Goal: Task Accomplishment & Management: Manage account settings

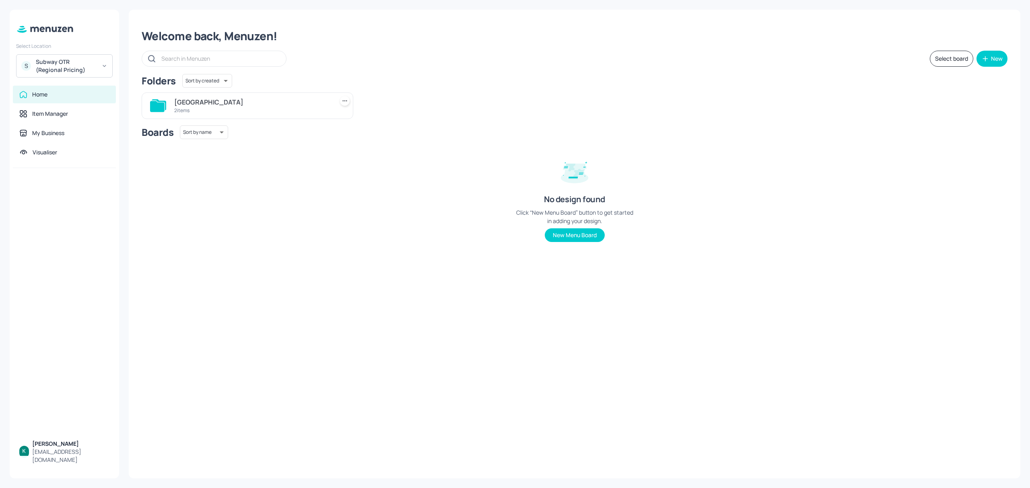
click at [235, 111] on div "2 items" at bounding box center [252, 110] width 156 height 7
click at [466, 110] on div "2 items" at bounding box center [470, 110] width 156 height 7
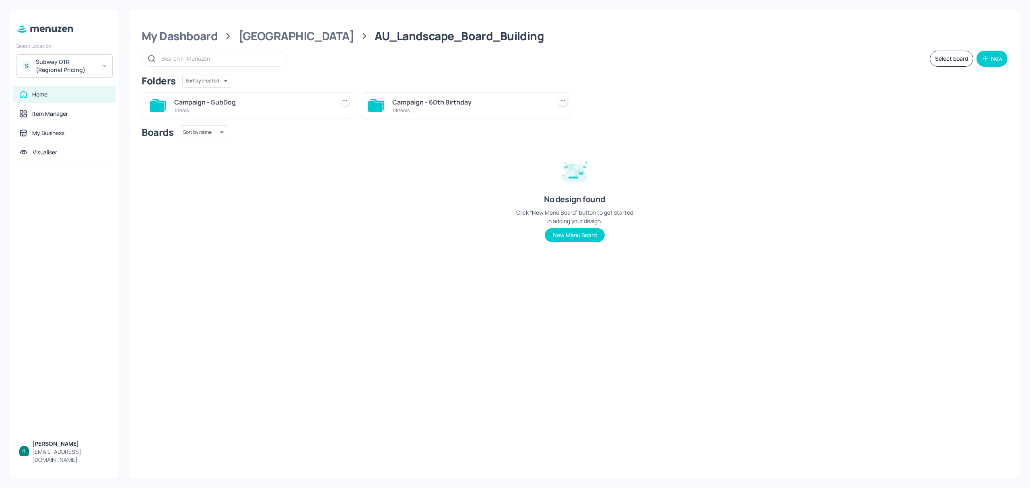
drag, startPoint x: 436, startPoint y: 110, endPoint x: 444, endPoint y: 124, distance: 16.4
click at [436, 110] on div "18 items" at bounding box center [470, 110] width 156 height 7
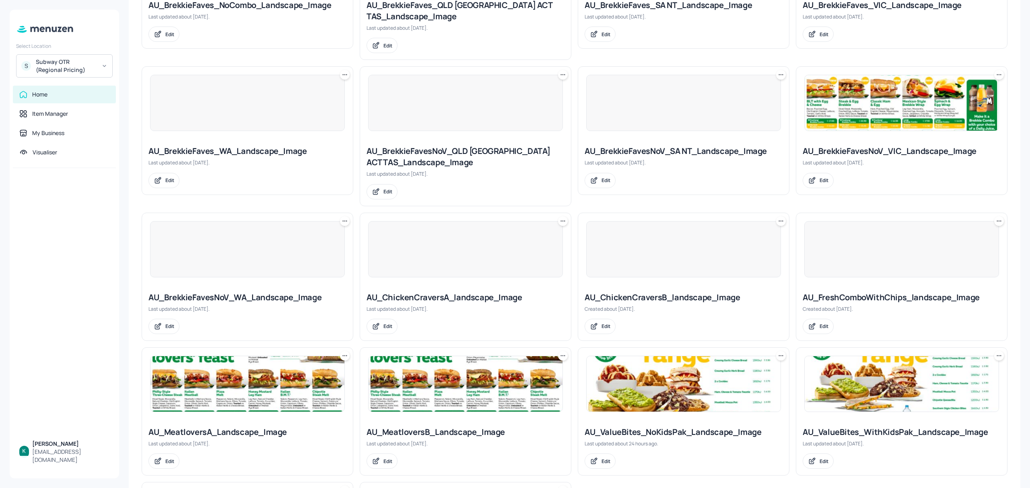
scroll to position [322, 0]
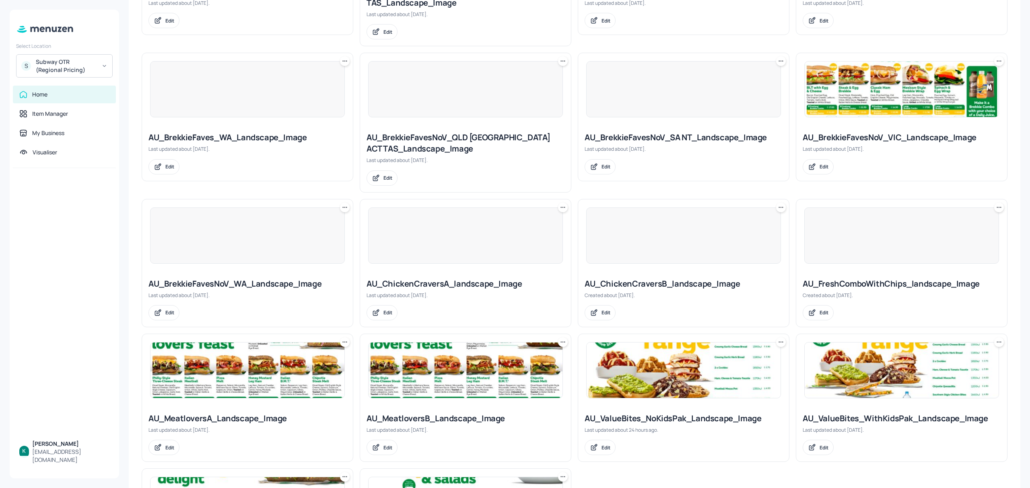
click at [491, 288] on div "AU_ChickenCraversA_landscape_Image" at bounding box center [465, 283] width 198 height 11
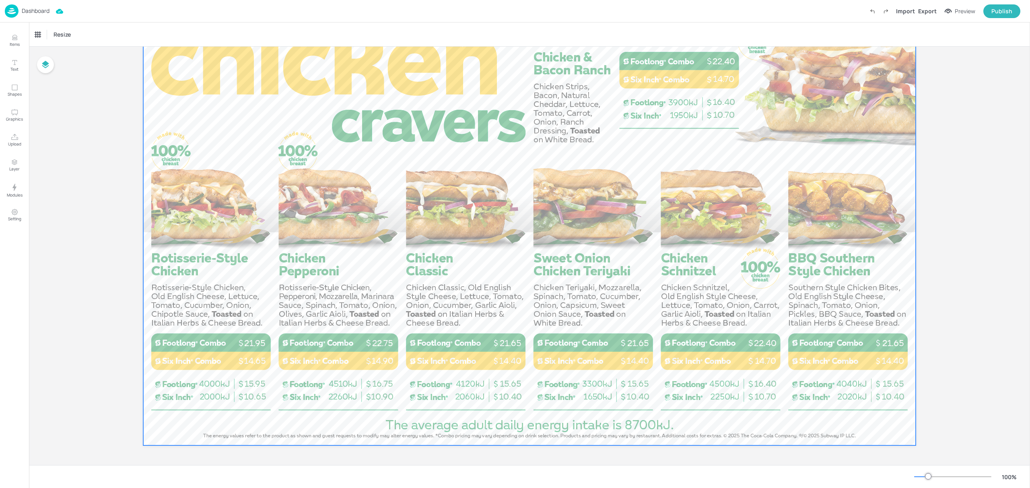
scroll to position [62, 0]
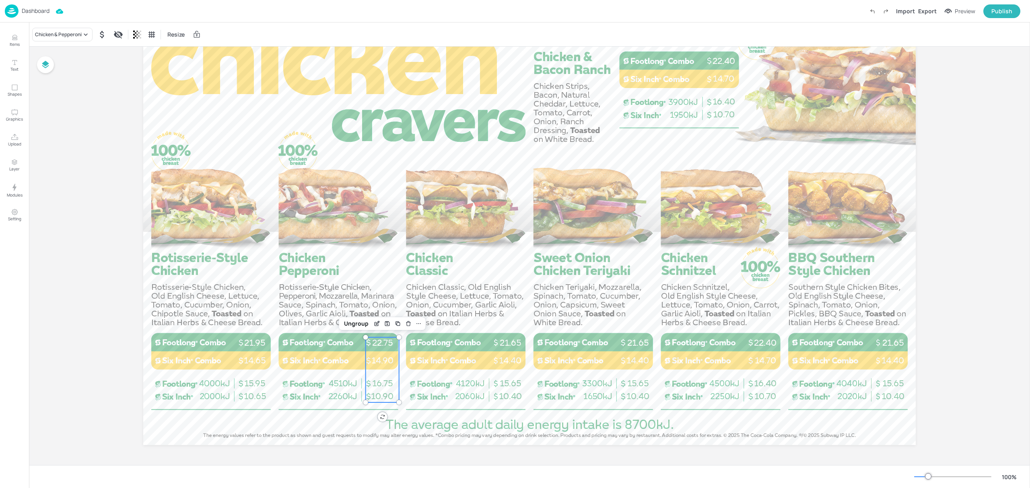
click at [378, 381] on span "16.75" at bounding box center [382, 383] width 21 height 10
click at [351, 320] on div "Ungroup" at bounding box center [356, 324] width 31 height 10
click at [383, 382] on span "16.75" at bounding box center [382, 383] width 21 height 10
click at [361, 364] on icon "Edit Item" at bounding box center [361, 364] width 7 height 6
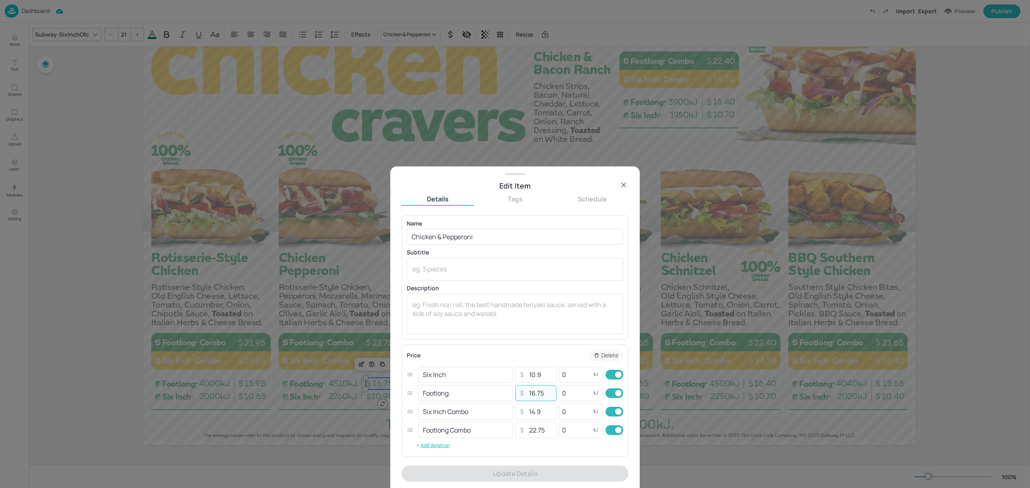
click at [538, 395] on input "16.75" at bounding box center [540, 393] width 28 height 16
type input "16.25"
click at [538, 378] on input "10.9" at bounding box center [540, 375] width 28 height 16
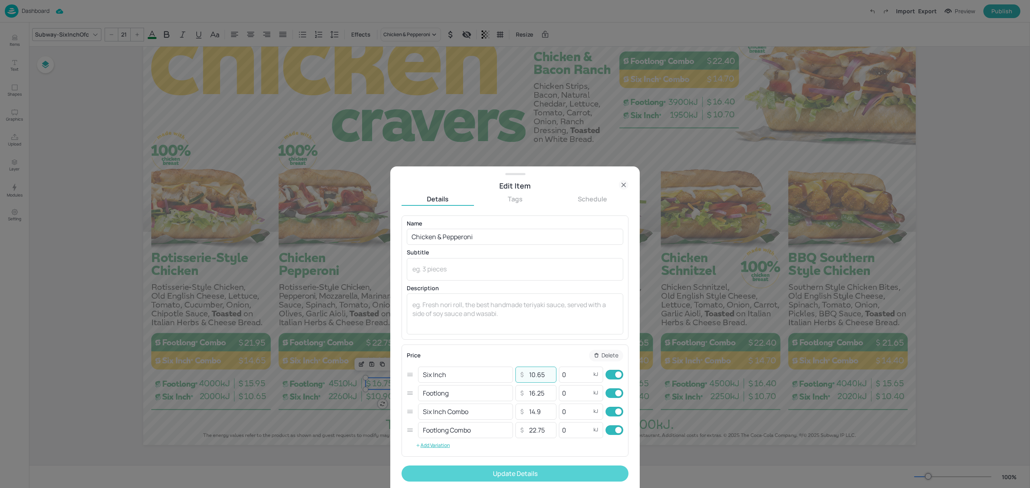
type input "10.65"
click at [568, 472] on button "Update Details" at bounding box center [514, 474] width 227 height 16
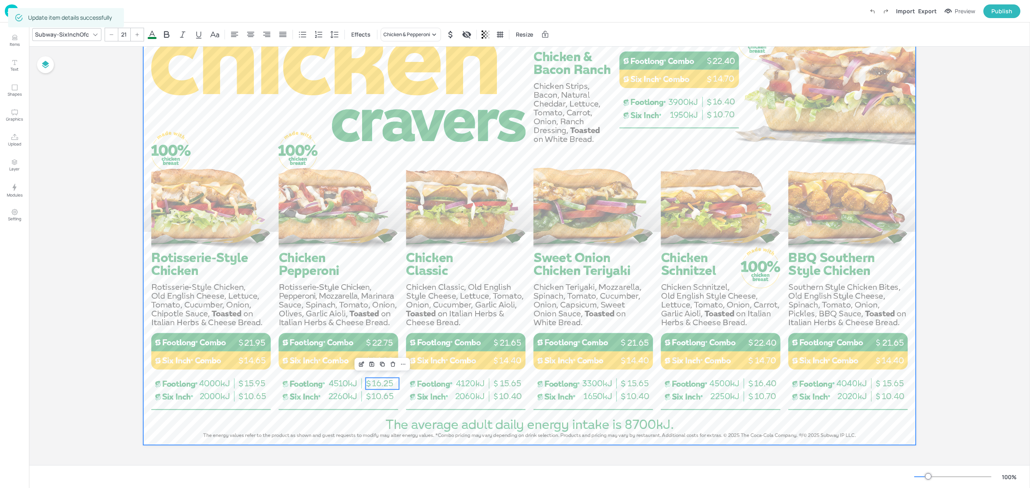
click at [451, 428] on div at bounding box center [529, 228] width 772 height 434
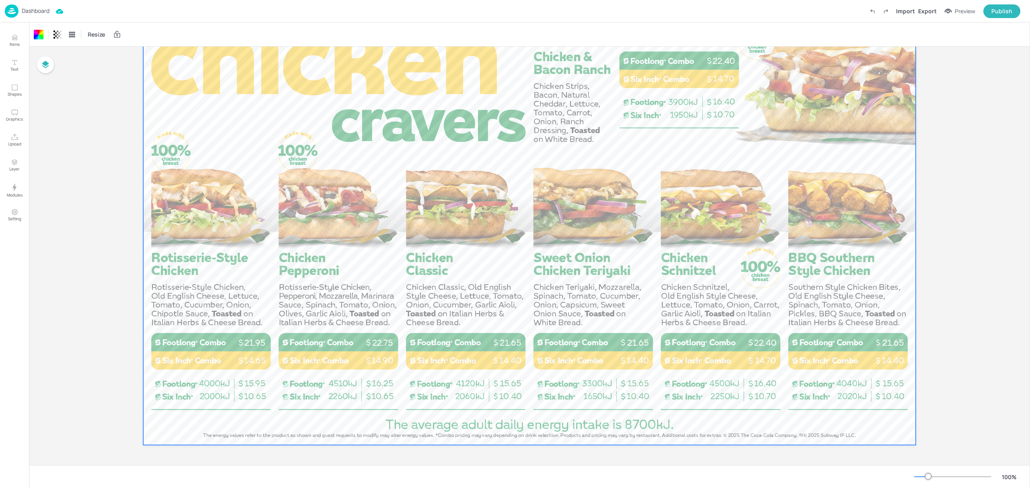
click at [27, 12] on p "Dashboard" at bounding box center [36, 11] width 28 height 6
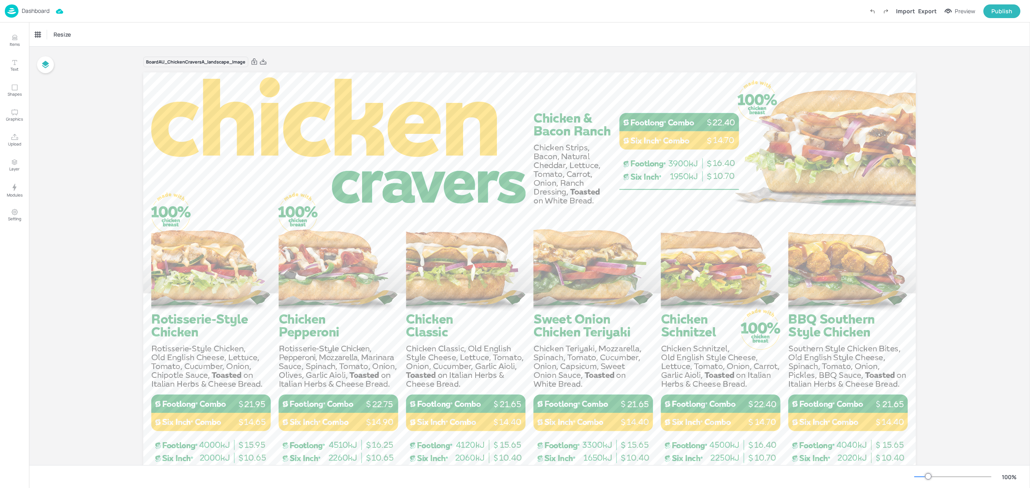
click at [45, 8] on p "Dashboard" at bounding box center [36, 11] width 28 height 6
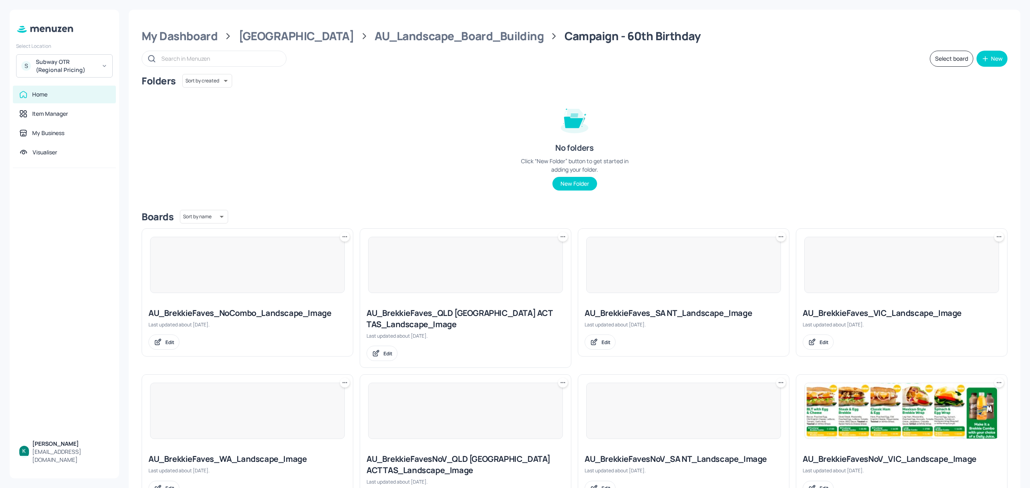
click at [82, 64] on div "Subway OTR (Regional Pricing)" at bounding box center [66, 66] width 61 height 16
click at [61, 85] on div "Subway AU/[GEOGRAPHIC_DATA]" at bounding box center [64, 89] width 88 height 14
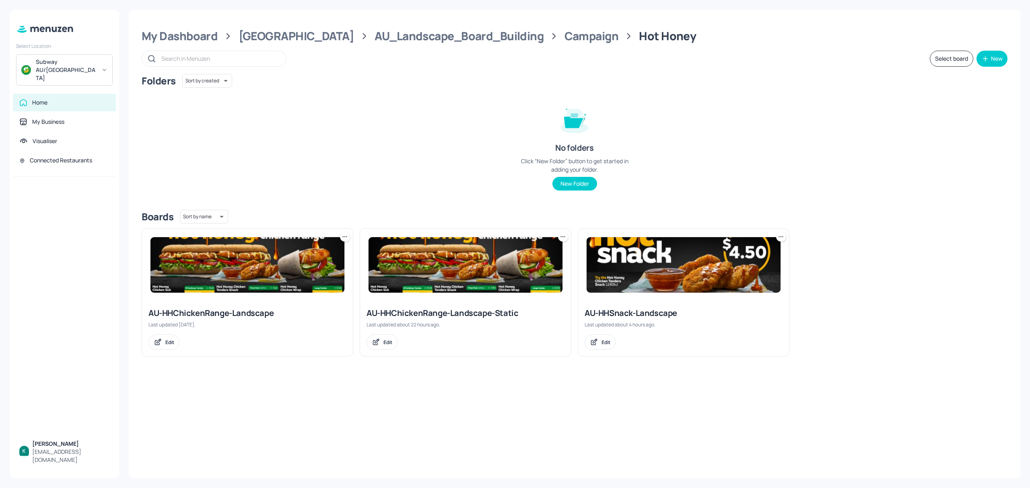
click at [219, 314] on div "AU-HHChickenRange-Landscape" at bounding box center [247, 313] width 198 height 11
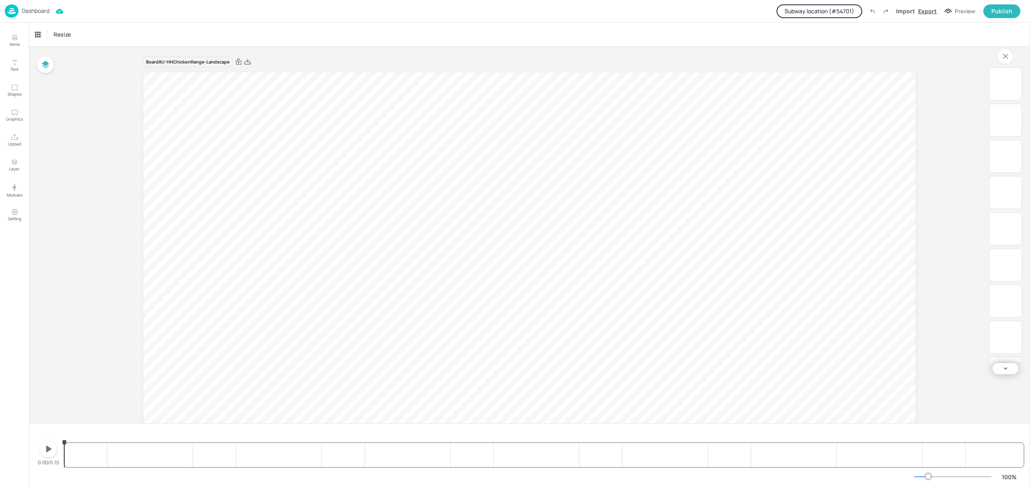
click at [923, 8] on div "Export" at bounding box center [927, 11] width 18 height 8
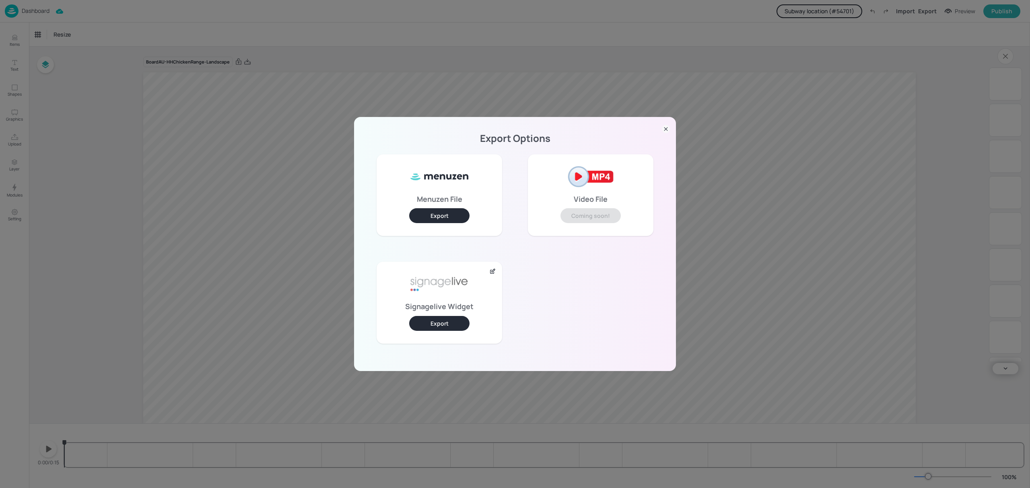
click at [441, 323] on button "Export" at bounding box center [439, 323] width 60 height 15
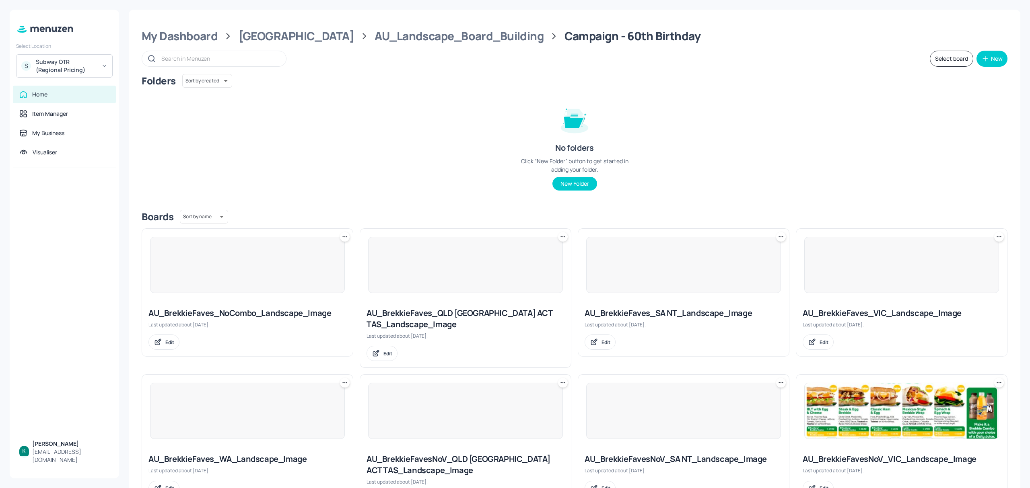
click at [62, 63] on div "Subway OTR (Regional Pricing)" at bounding box center [66, 66] width 61 height 16
click at [66, 91] on div "Subway AU/[GEOGRAPHIC_DATA]" at bounding box center [72, 89] width 70 height 10
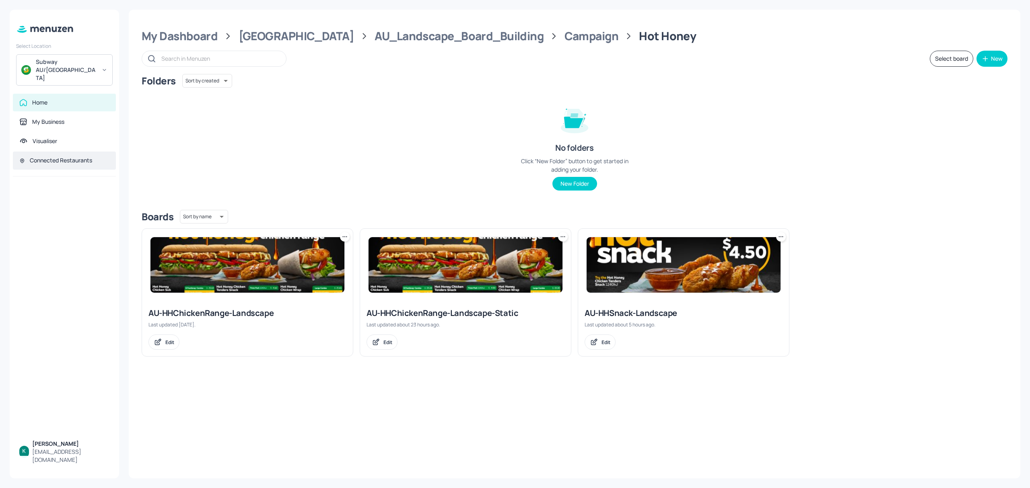
click at [75, 156] on div "Connected Restaurants" at bounding box center [61, 160] width 62 height 8
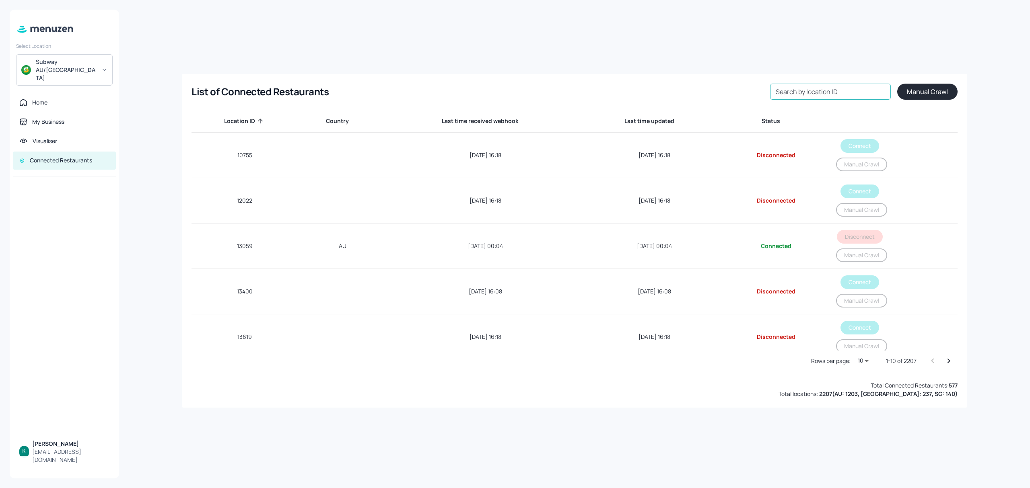
click at [829, 88] on input "Search by location ID" at bounding box center [830, 92] width 121 height 16
paste input "54701"
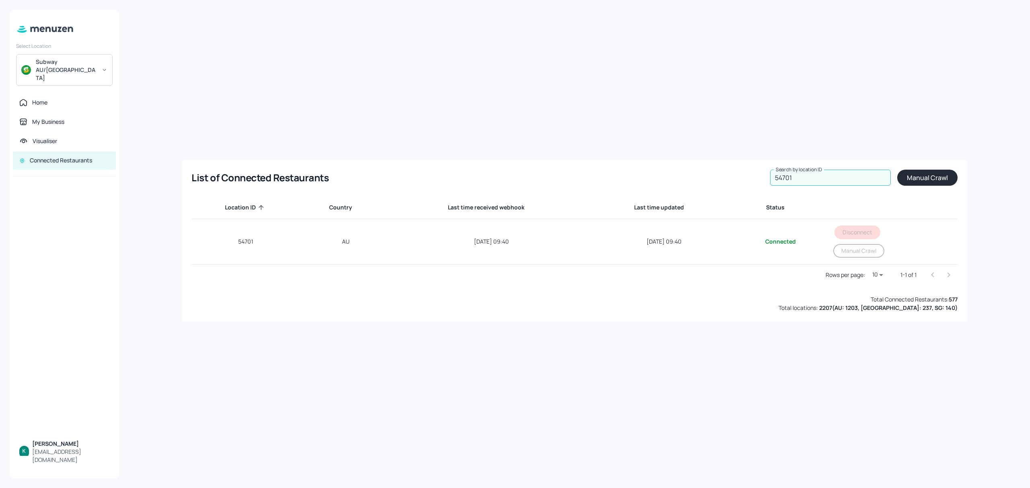
type input "54701"
click at [41, 94] on div "Home" at bounding box center [64, 103] width 103 height 18
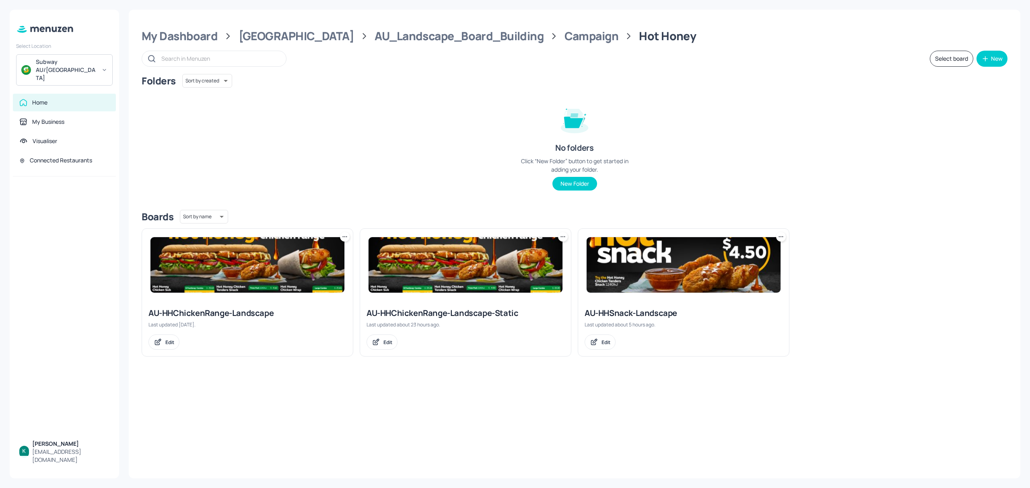
click at [38, 64] on div "Subway AU/[GEOGRAPHIC_DATA]" at bounding box center [66, 70] width 61 height 24
click at [64, 85] on div "Subway OTR (Regional Pricing)" at bounding box center [71, 82] width 68 height 5
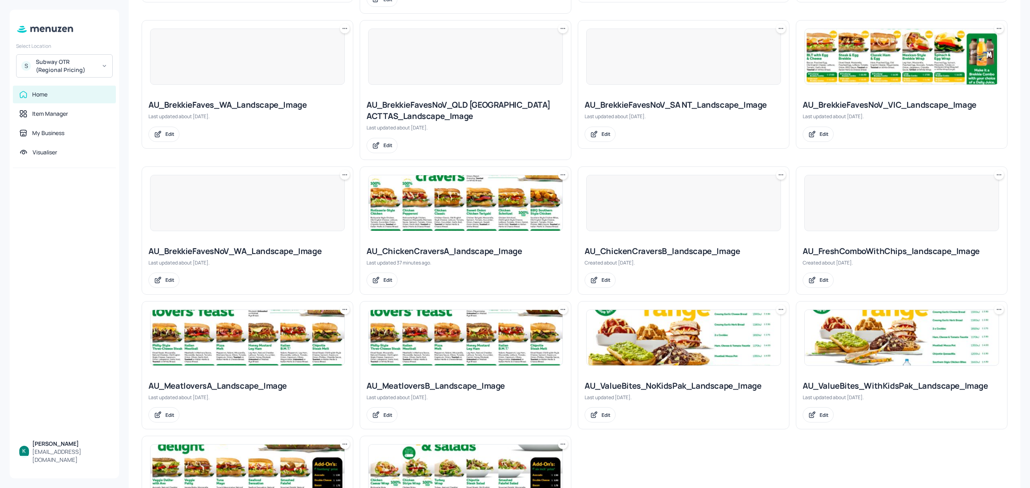
scroll to position [375, 0]
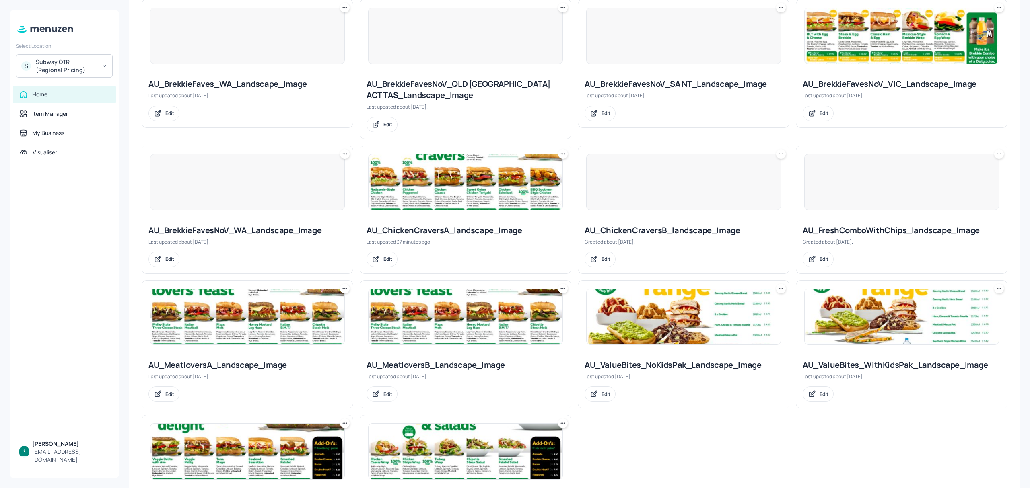
click at [486, 230] on div "AU_ChickenCraversA_landscape_Image" at bounding box center [465, 230] width 198 height 11
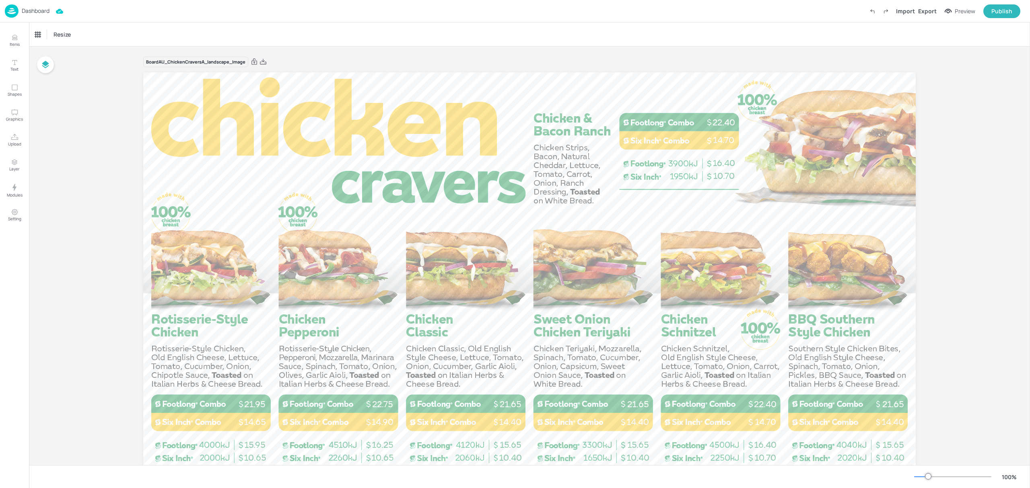
click at [47, 9] on p "Dashboard" at bounding box center [36, 11] width 28 height 6
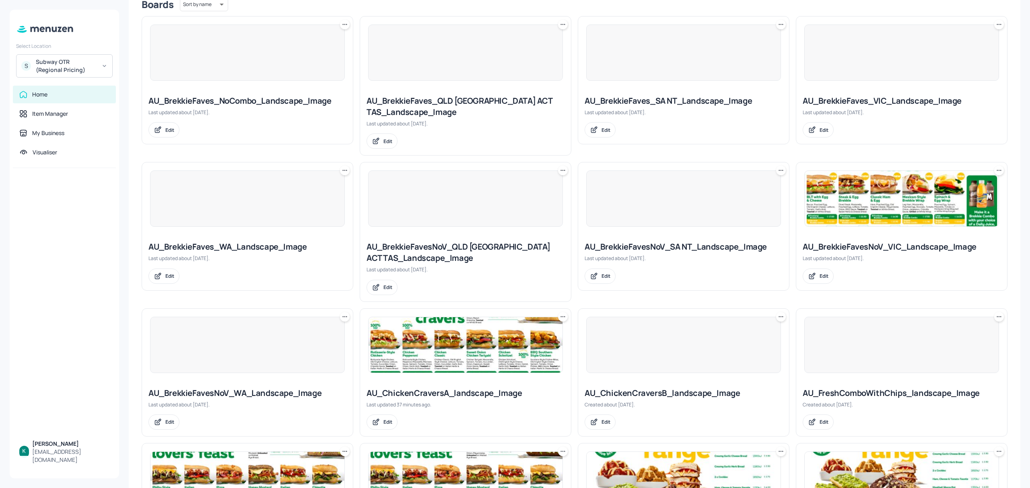
scroll to position [214, 0]
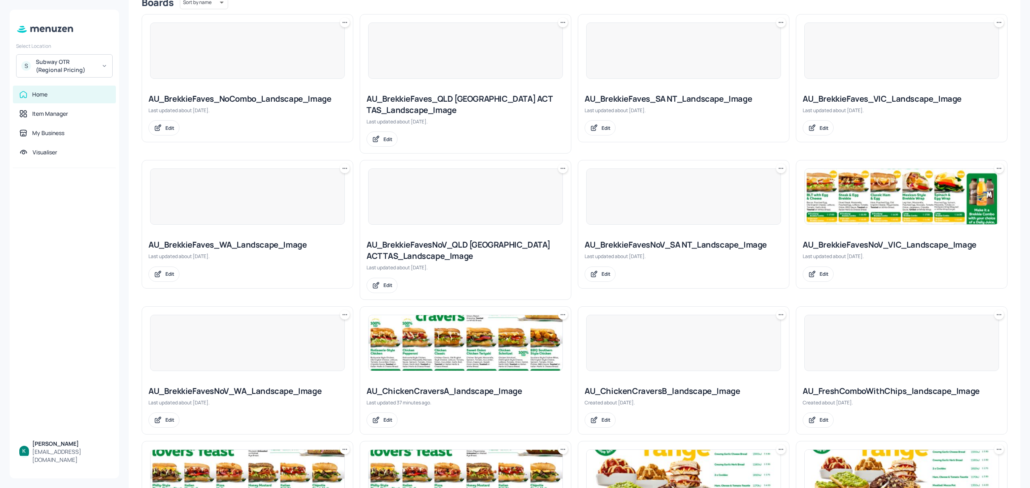
click at [689, 385] on div "AU_ChickenCraversB_landscape_Image Created about 2 months ago. Edit" at bounding box center [683, 406] width 211 height 55
click at [689, 390] on div "AU_ChickenCraversB_landscape_Image" at bounding box center [683, 391] width 198 height 11
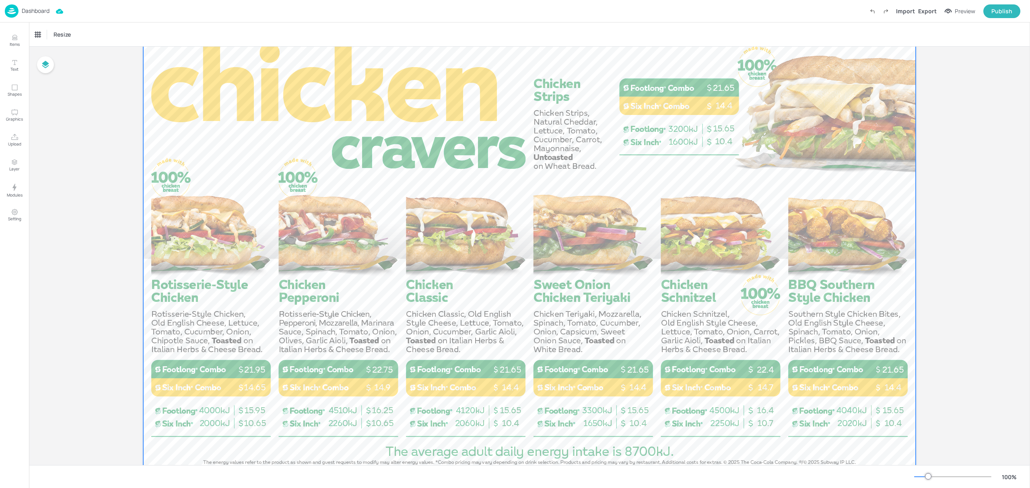
scroll to position [53, 0]
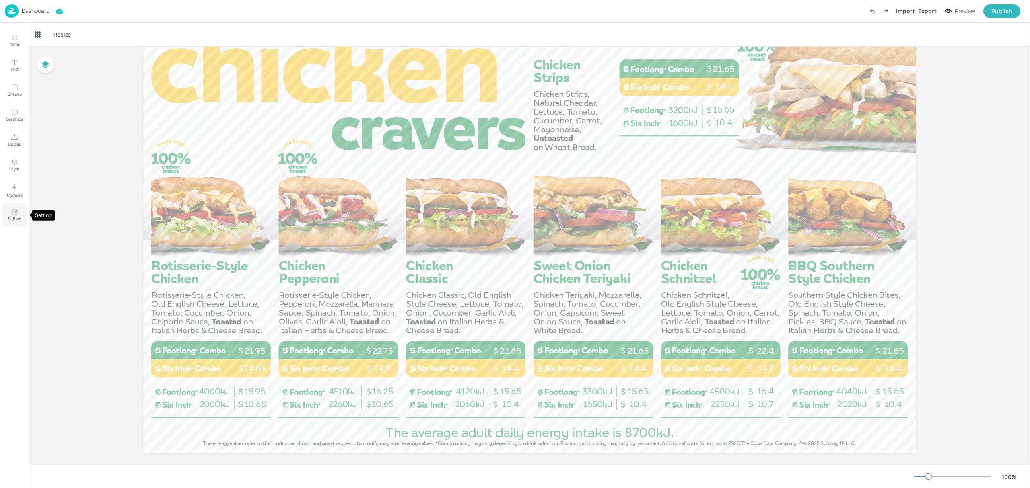
click at [21, 210] on button "Setting" at bounding box center [14, 214] width 23 height 23
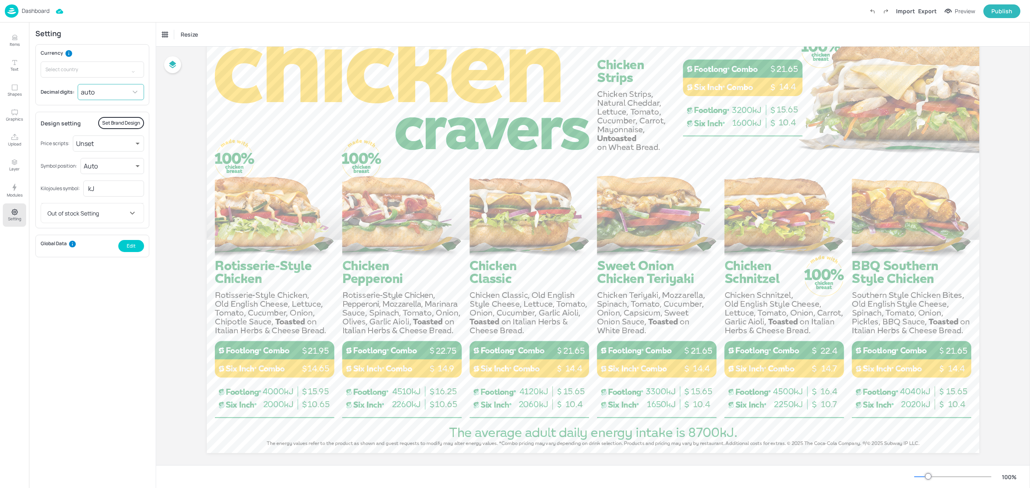
click at [97, 94] on body "Dashboard Import Export Preview Publish Items Text Shapes Graphics Upload Layer…" at bounding box center [515, 244] width 1030 height 488
click at [108, 139] on li "0.00" at bounding box center [111, 140] width 65 height 14
type input "2"
click at [41, 10] on p "Dashboard" at bounding box center [36, 11] width 28 height 6
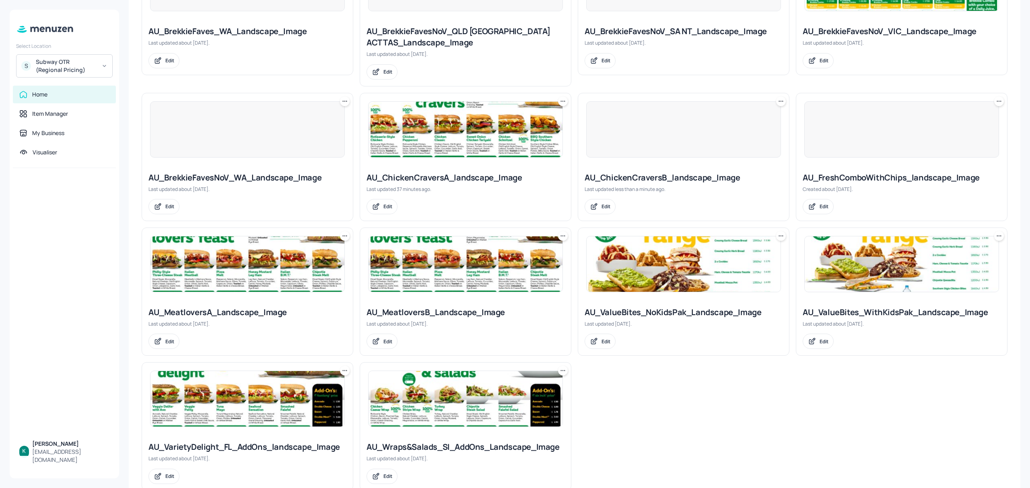
scroll to position [429, 0]
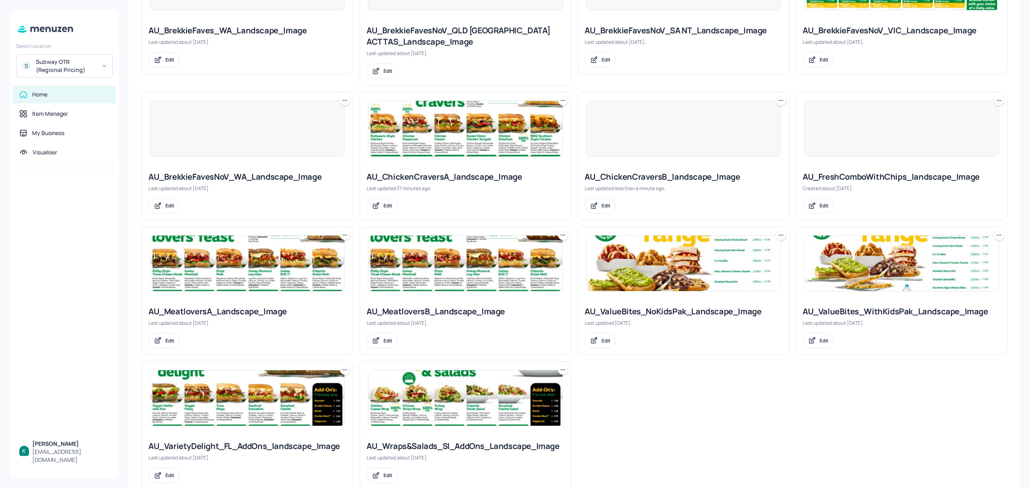
click at [431, 173] on div "AU_ChickenCraversA_landscape_Image" at bounding box center [465, 176] width 198 height 11
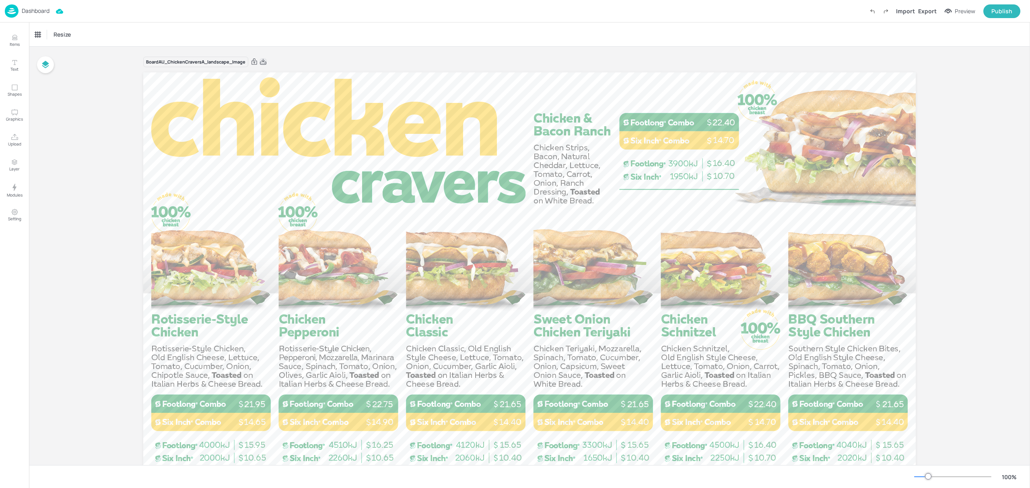
click at [262, 60] on icon at bounding box center [262, 62] width 7 height 8
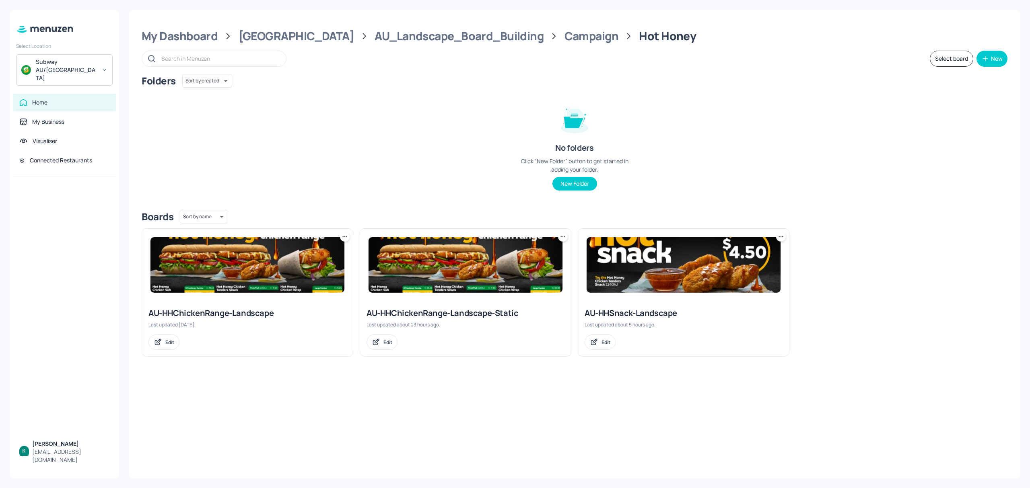
click at [262, 314] on div "AU-HHChickenRange-Landscape" at bounding box center [247, 313] width 198 height 11
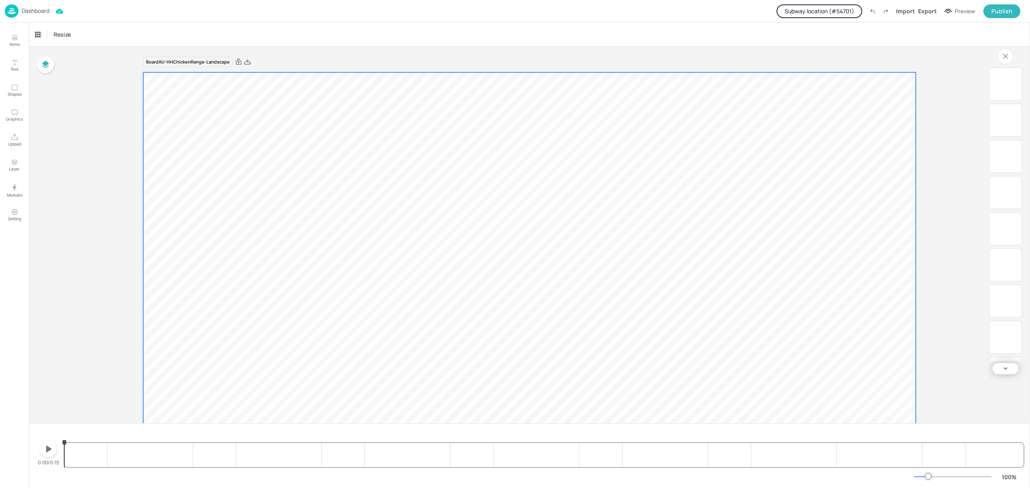
click at [42, 8] on p "Dashboard" at bounding box center [36, 11] width 28 height 6
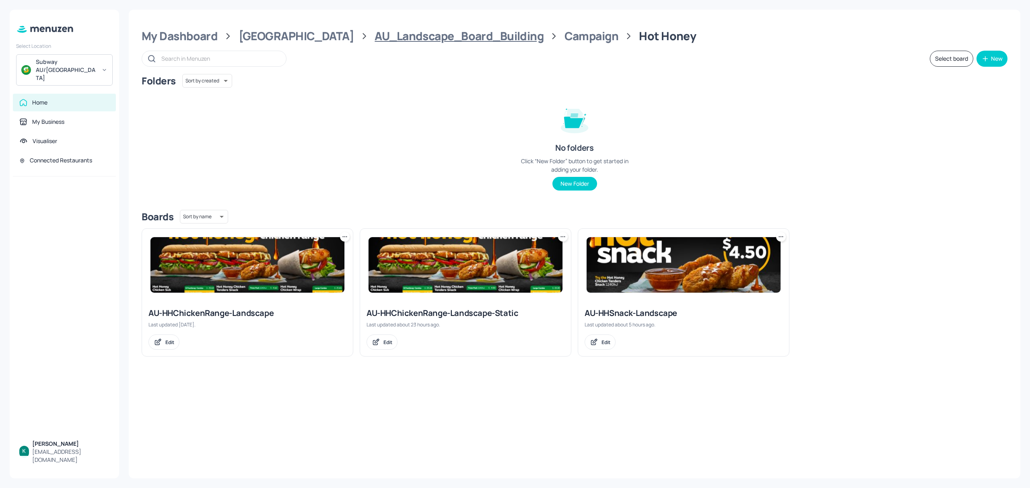
click at [415, 29] on div "AU_Landscape_Board_Building" at bounding box center [458, 36] width 169 height 14
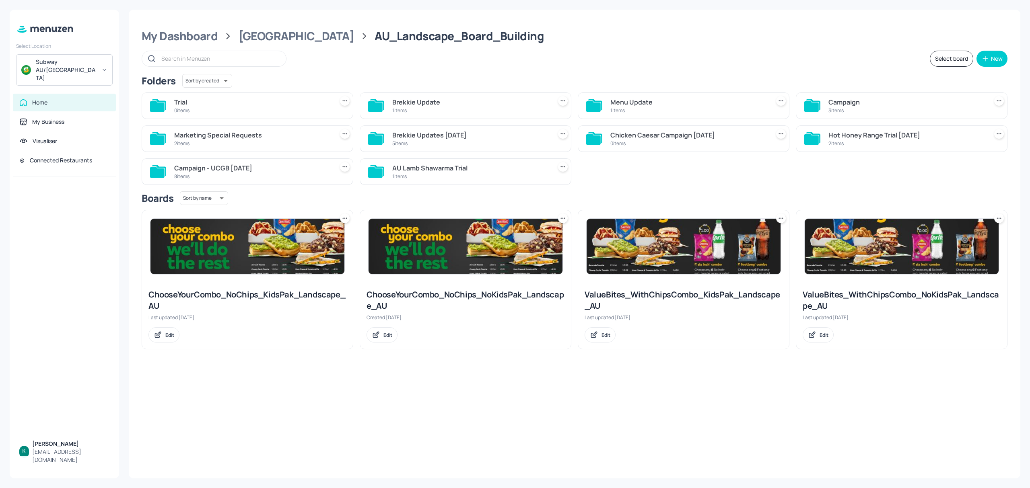
click at [627, 110] on div "1 items" at bounding box center [688, 110] width 156 height 7
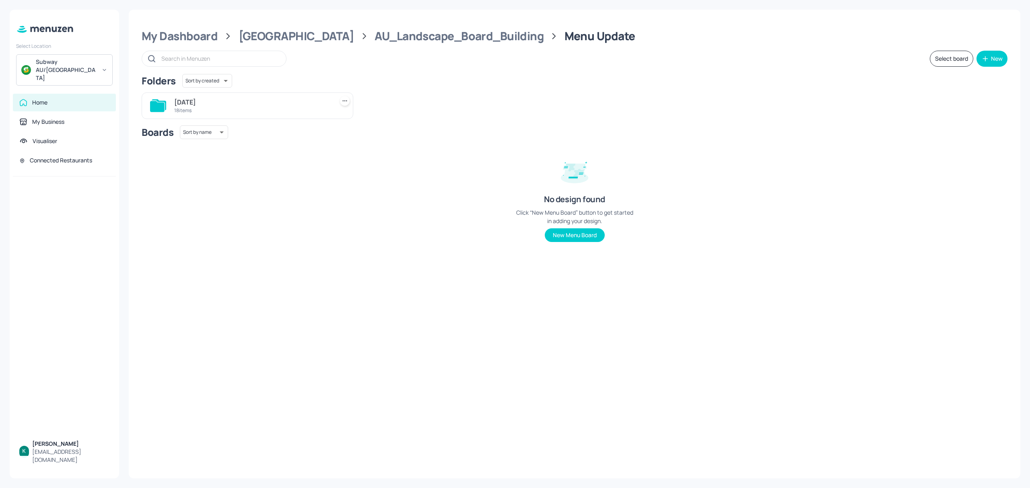
click at [182, 105] on div "[DATE]" at bounding box center [252, 102] width 156 height 10
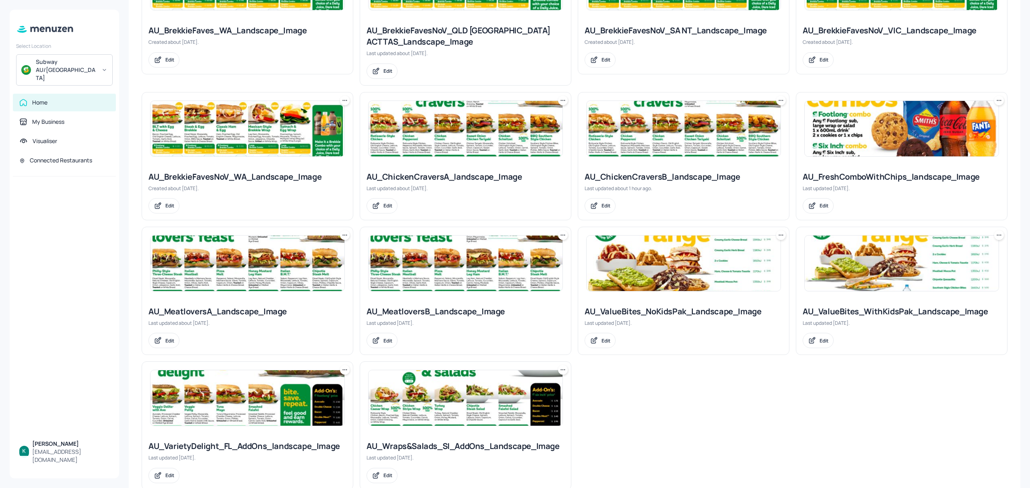
scroll to position [452, 0]
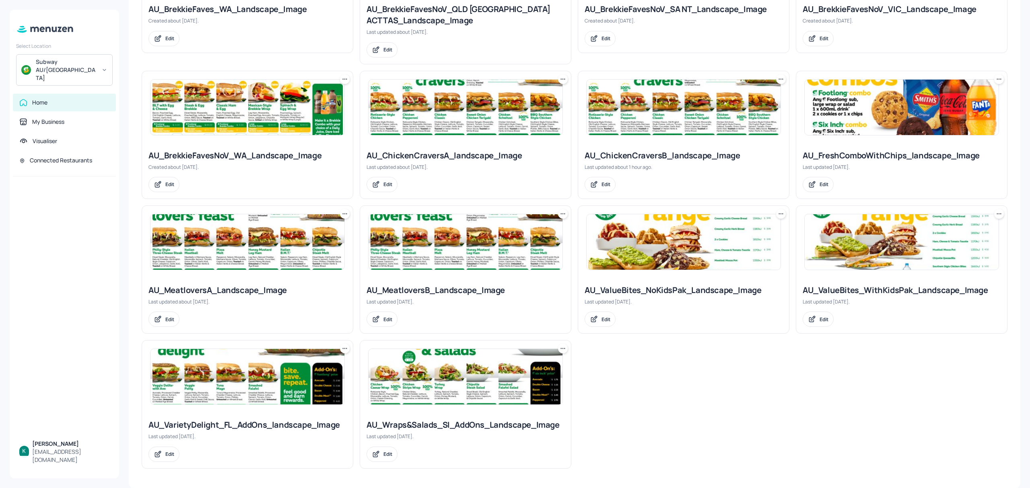
click at [232, 425] on div "AU_VarietyDelight_FL_AddOns_landscape_Image" at bounding box center [247, 424] width 198 height 11
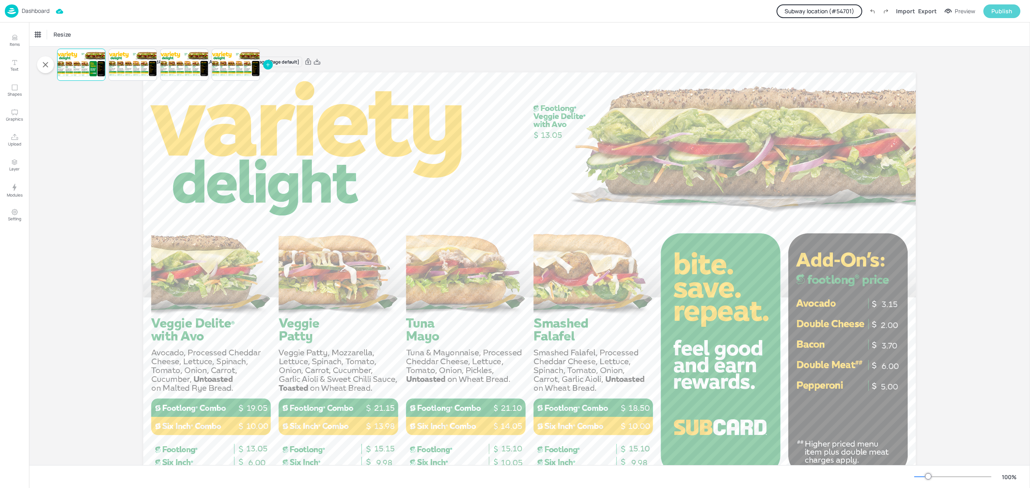
click at [991, 10] on button "Publish" at bounding box center [1001, 11] width 37 height 14
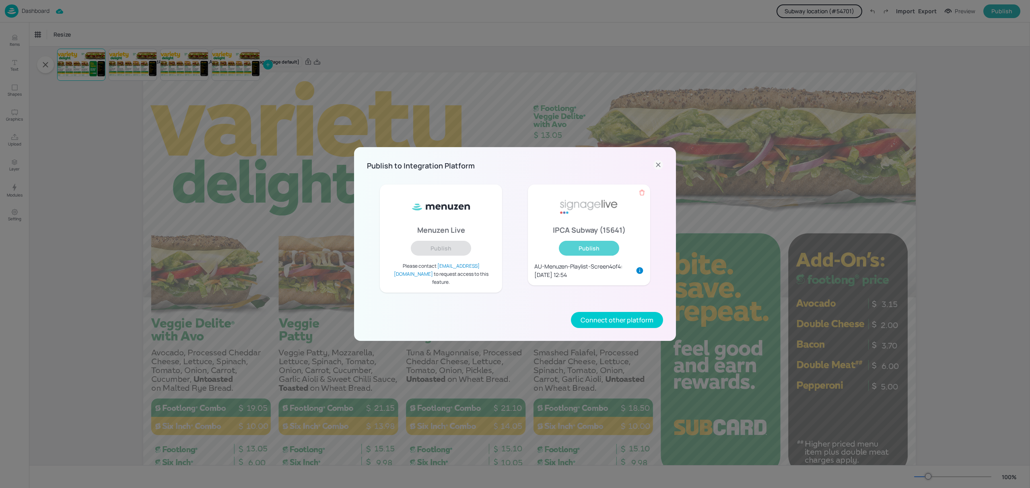
click at [606, 250] on button "Publish" at bounding box center [589, 248] width 60 height 15
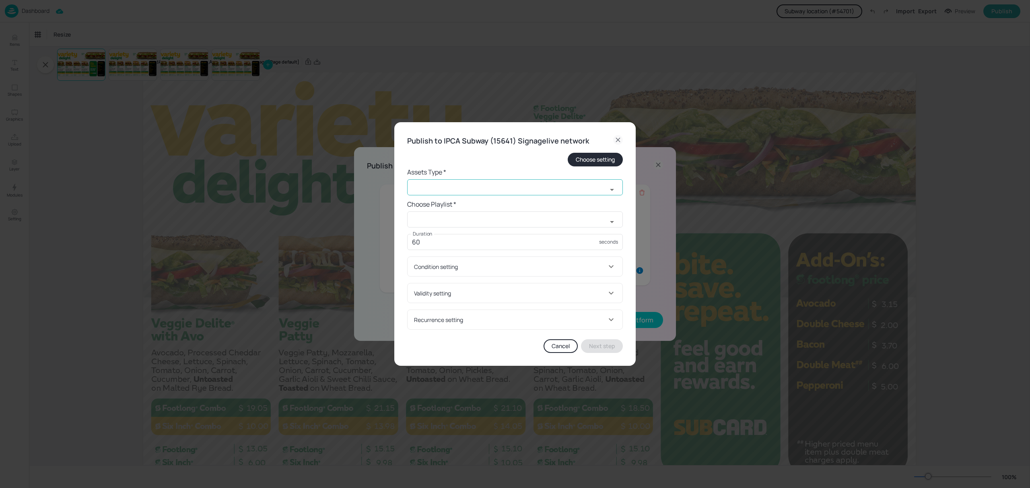
click at [511, 190] on input "text" at bounding box center [507, 187] width 200 height 16
click at [456, 232] on li "old widget" at bounding box center [515, 231] width 216 height 13
type input "old widget"
click at [470, 223] on input "text" at bounding box center [507, 220] width 200 height 16
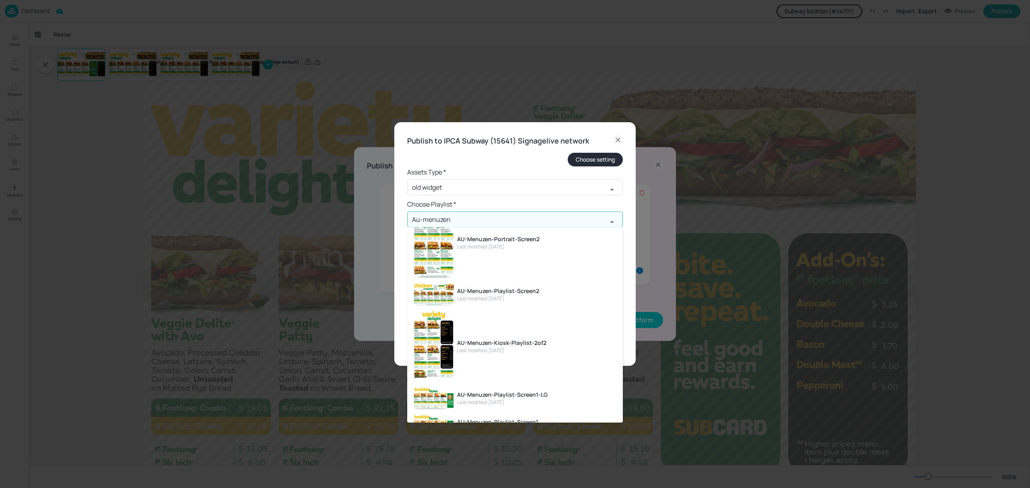
scroll to position [107, 0]
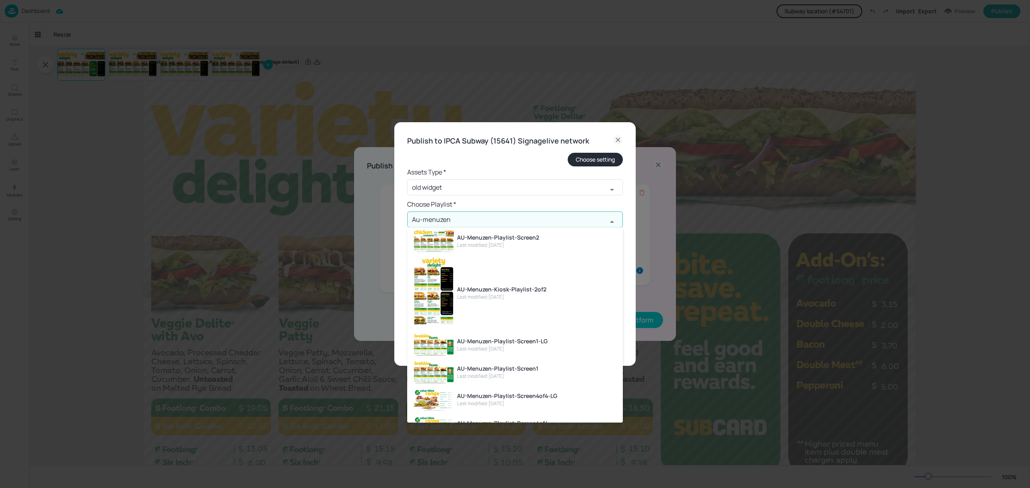
type input "Au-menuzen"
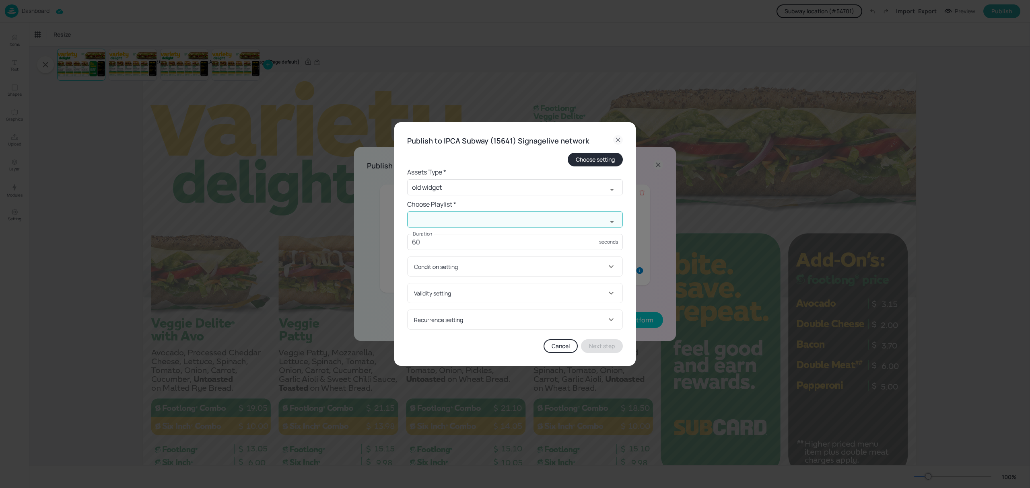
click at [478, 222] on input "text" at bounding box center [507, 220] width 200 height 16
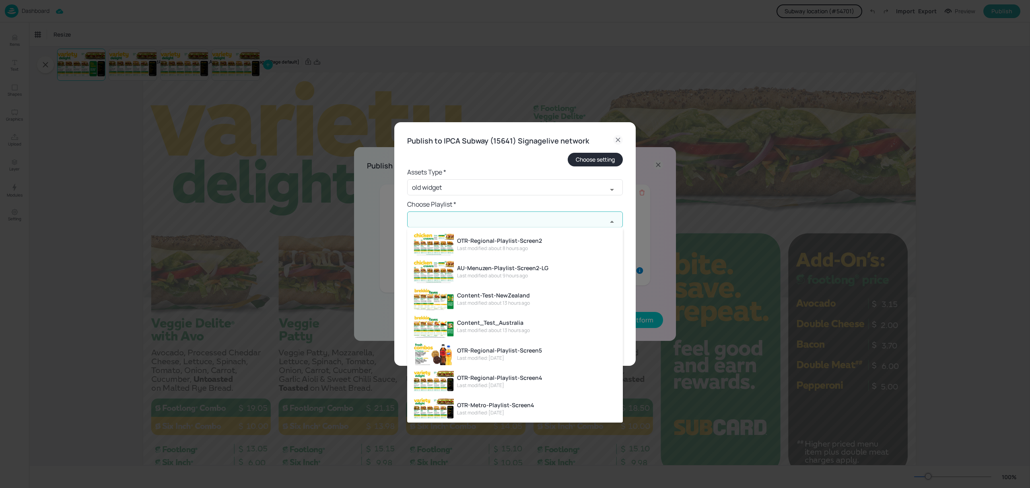
type input "U"
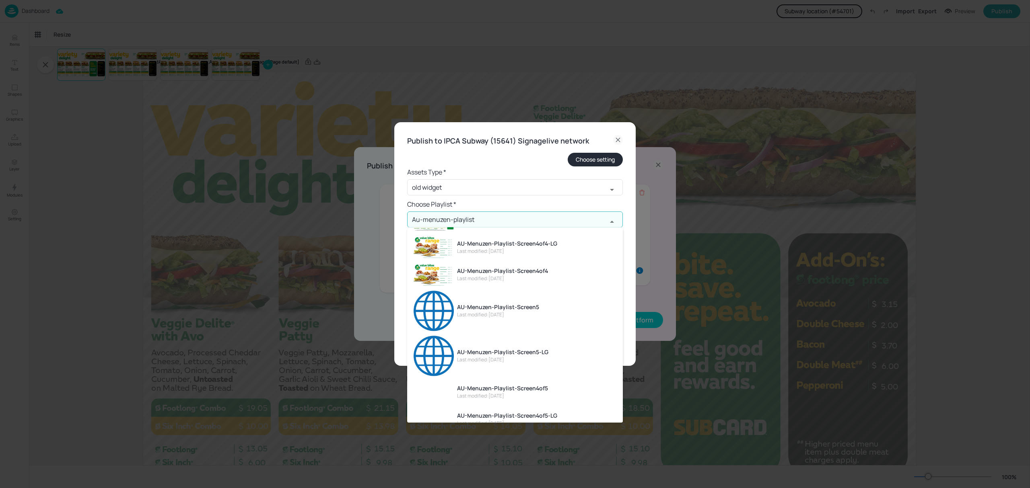
scroll to position [161, 0]
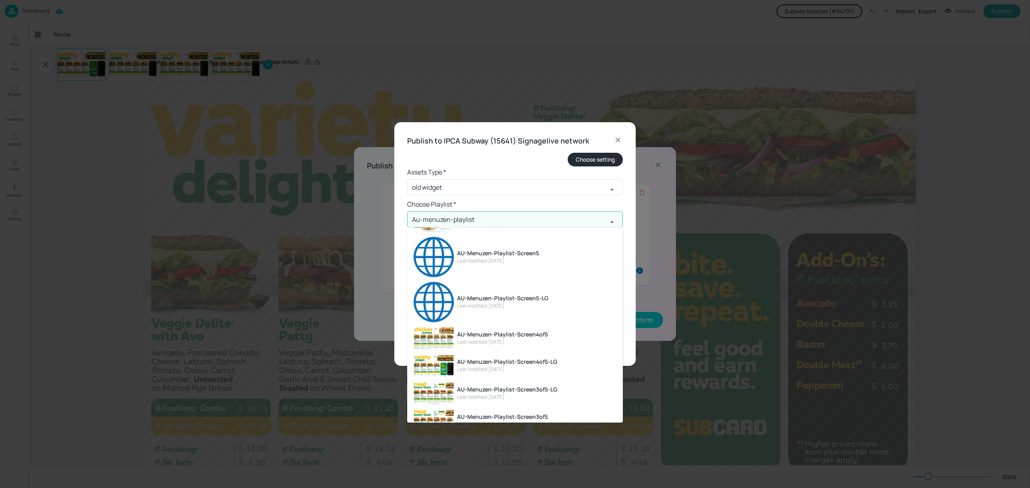
click at [557, 364] on li "AU-Menuzen-Playlist-Screen4of5-LG Last modified: [DATE]" at bounding box center [515, 365] width 216 height 27
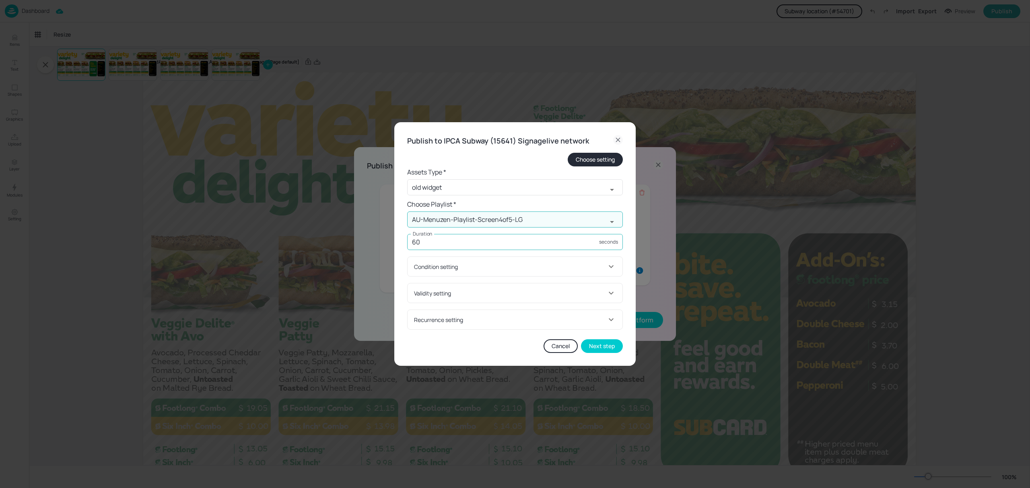
type input "AU-Menuzen-Playlist-Screen4of5-LG"
click at [505, 245] on input "60" at bounding box center [503, 242] width 192 height 16
drag, startPoint x: 401, startPoint y: 247, endPoint x: 380, endPoint y: 248, distance: 20.1
click at [380, 248] on div "Publish to IPCA Subway (15641) Signagelive network Choose setting Assets Type *…" at bounding box center [515, 244] width 1030 height 488
type input "45"
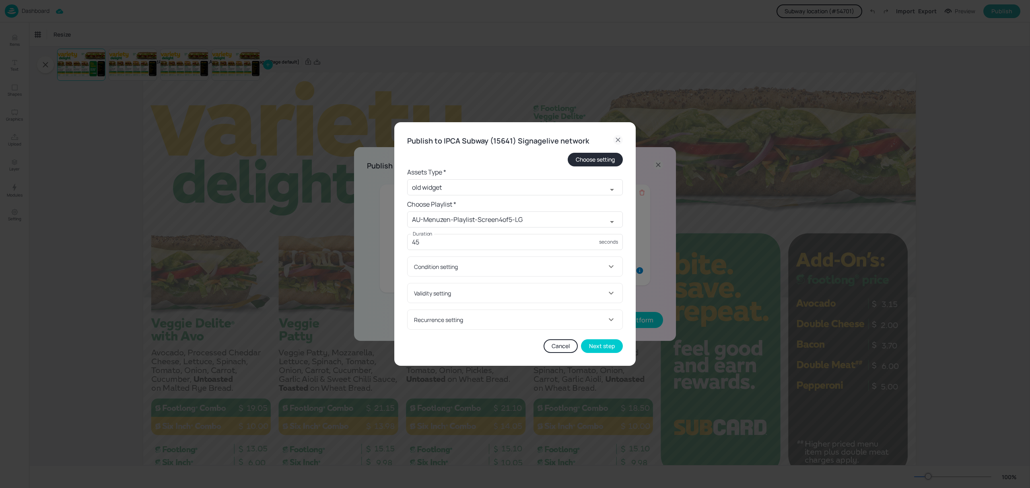
click at [470, 268] on div "Condition setting" at bounding box center [510, 267] width 192 height 8
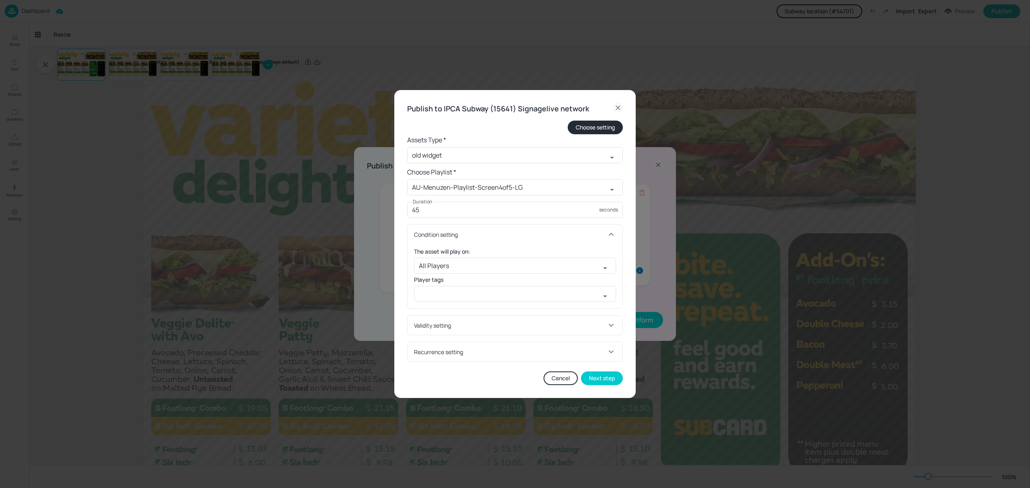
click at [498, 234] on div "Condition setting" at bounding box center [510, 234] width 192 height 8
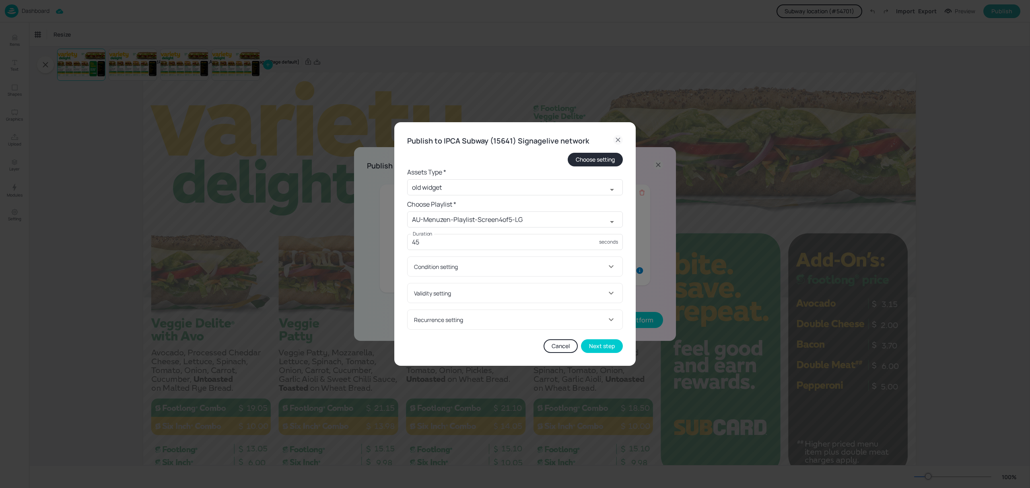
click at [480, 295] on div "Validity setting" at bounding box center [510, 293] width 192 height 8
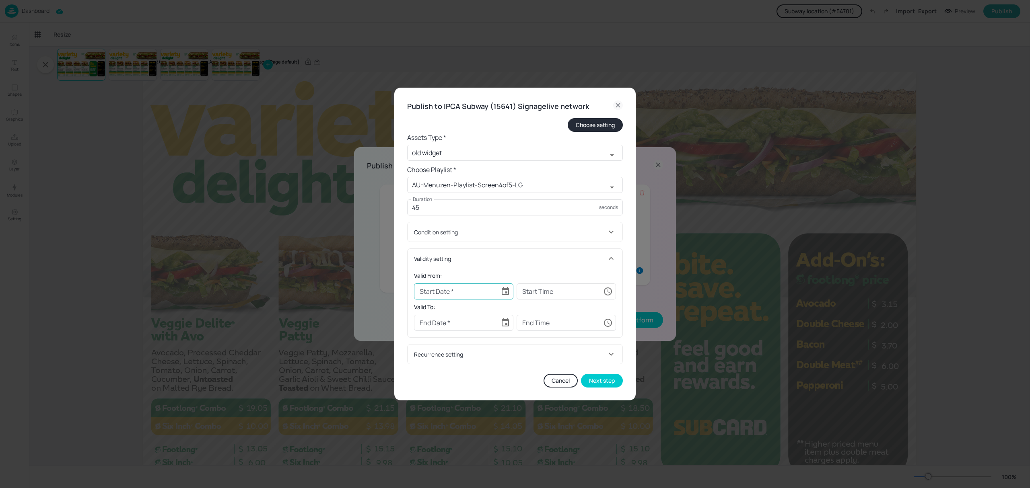
click at [506, 291] on icon "Choose date" at bounding box center [505, 292] width 10 height 10
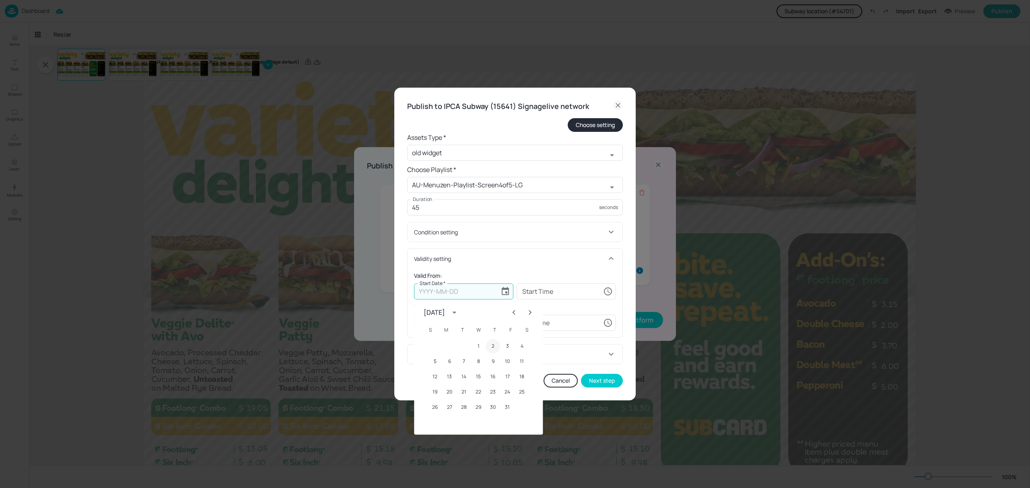
click at [493, 349] on button "2" at bounding box center [492, 346] width 14 height 14
type input "[DATE]"
type input "00:00:00"
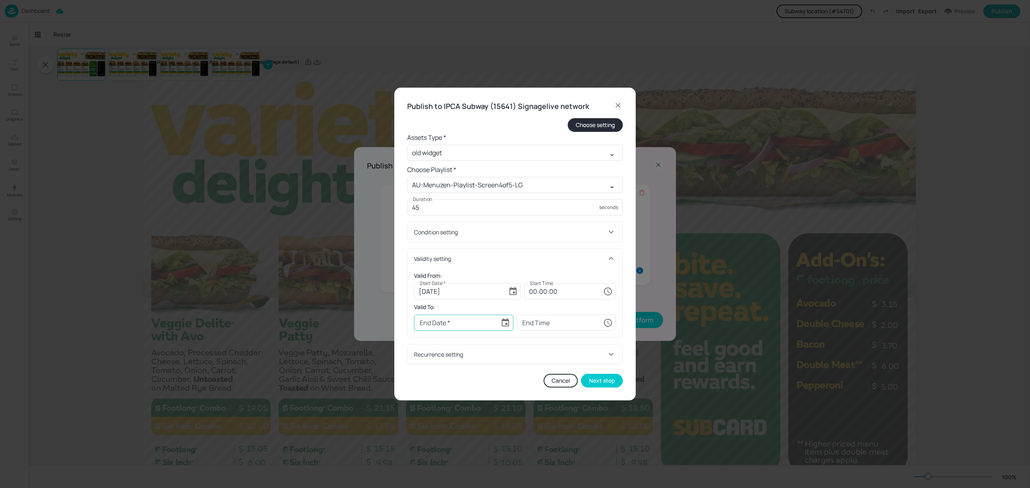
click at [507, 324] on icon "Choose date" at bounding box center [504, 323] width 7 height 8
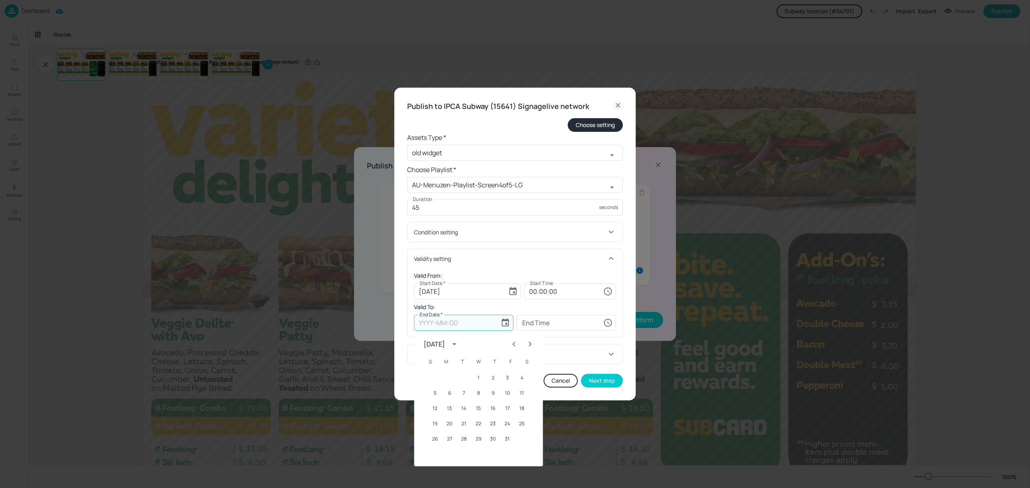
click at [445, 344] on div "[DATE]" at bounding box center [433, 344] width 21 height 10
click at [432, 430] on button "2026" at bounding box center [436, 429] width 29 height 14
type input "[DATE]"
type input "00:00:00"
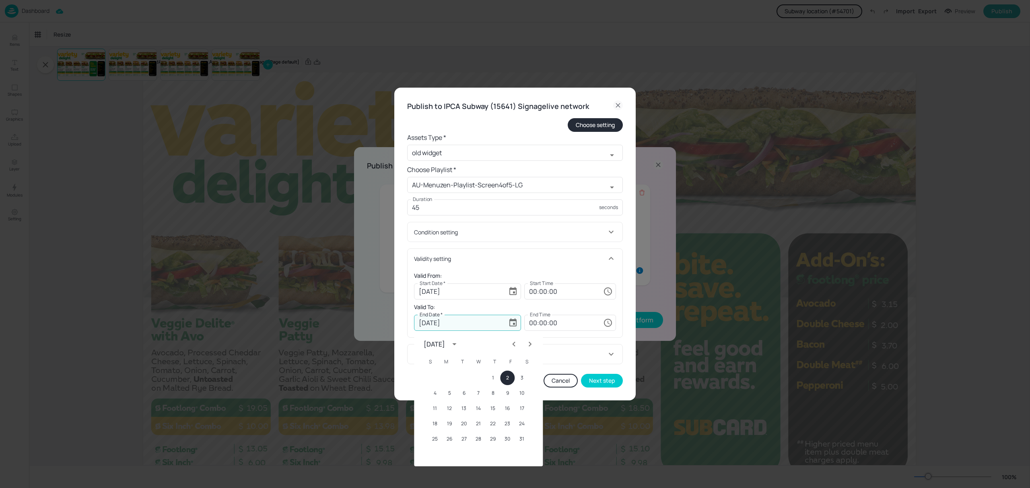
click at [445, 345] on div "[DATE]" at bounding box center [433, 344] width 21 height 10
click at [436, 410] on button "2026" at bounding box center [436, 410] width 29 height 14
click at [530, 346] on icon "Next month" at bounding box center [530, 344] width 10 height 10
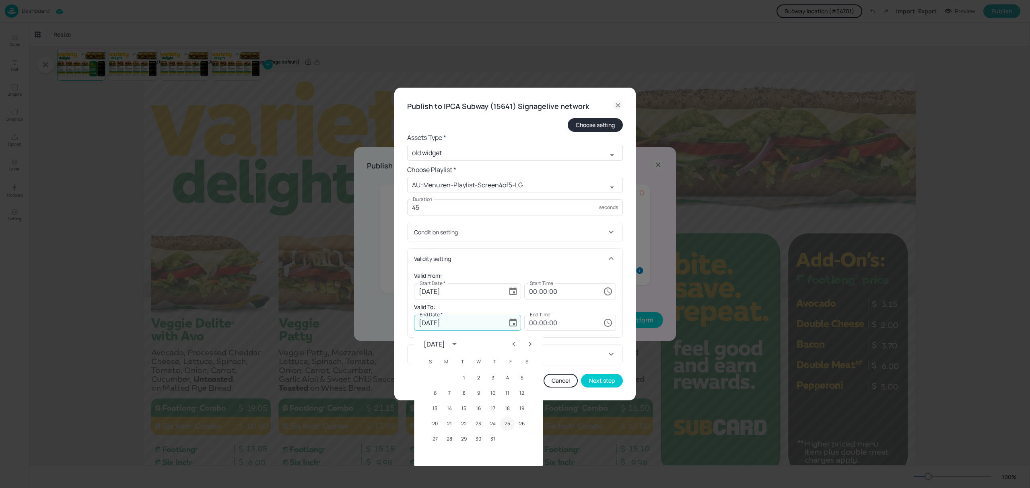
click at [504, 425] on button "25" at bounding box center [507, 424] width 14 height 14
type input "[DATE]"
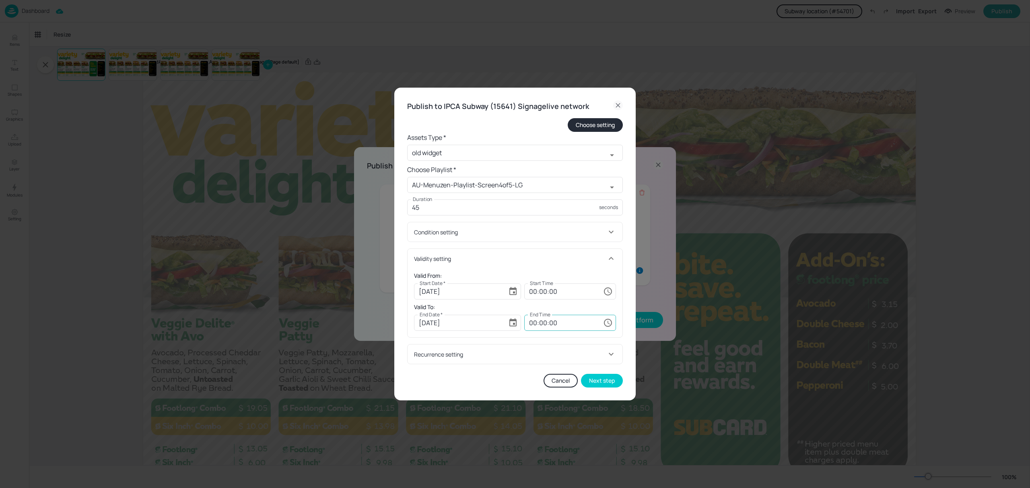
click at [570, 322] on input "00:00:00" at bounding box center [562, 323] width 76 height 16
click at [600, 379] on button "Next step" at bounding box center [602, 381] width 42 height 14
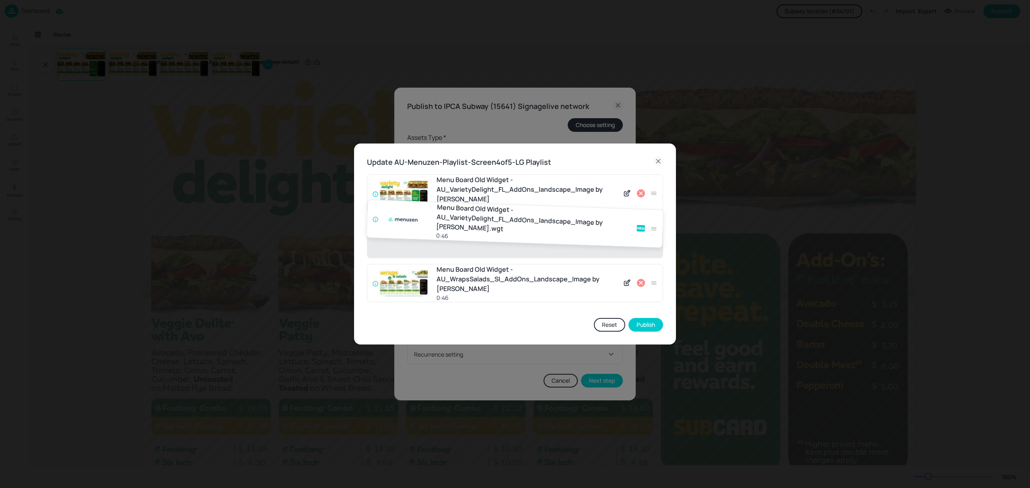
drag, startPoint x: 655, startPoint y: 282, endPoint x: 654, endPoint y: 219, distance: 63.6
click at [654, 219] on div "Menu Board Old Widget - AU_VarietyDelight_FL_AddOns_landscape_Image by Menuzen …" at bounding box center [515, 242] width 296 height 134
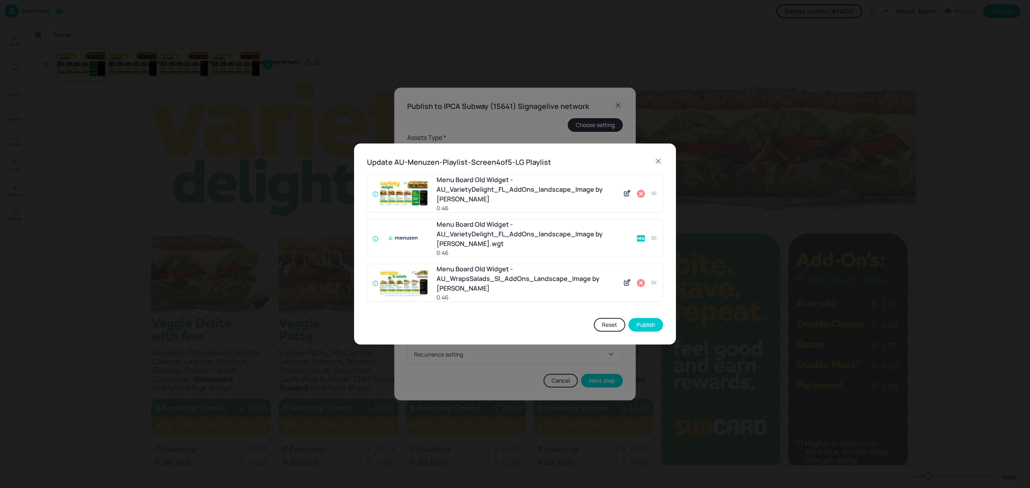
click at [640, 193] on icon at bounding box center [641, 194] width 10 height 10
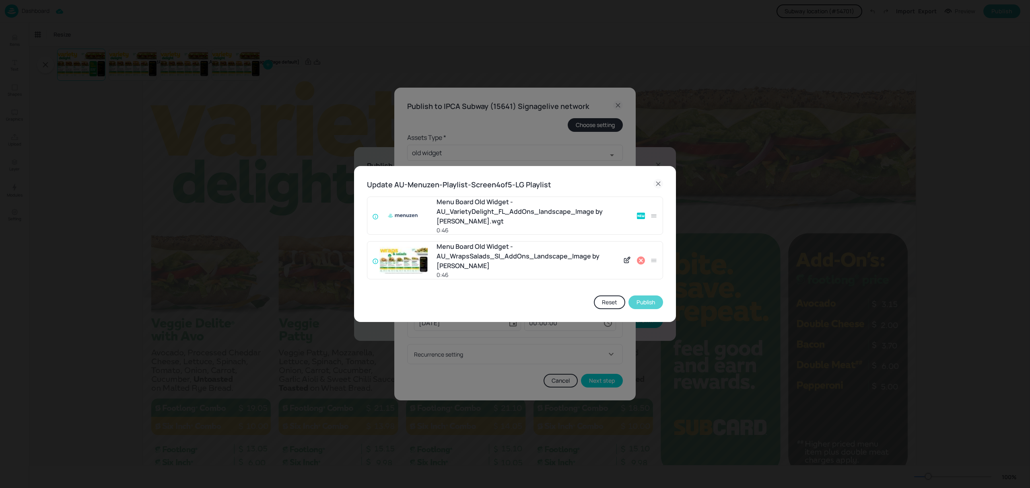
click at [642, 303] on button "Publish" at bounding box center [645, 303] width 35 height 14
